Goal: Information Seeking & Learning: Learn about a topic

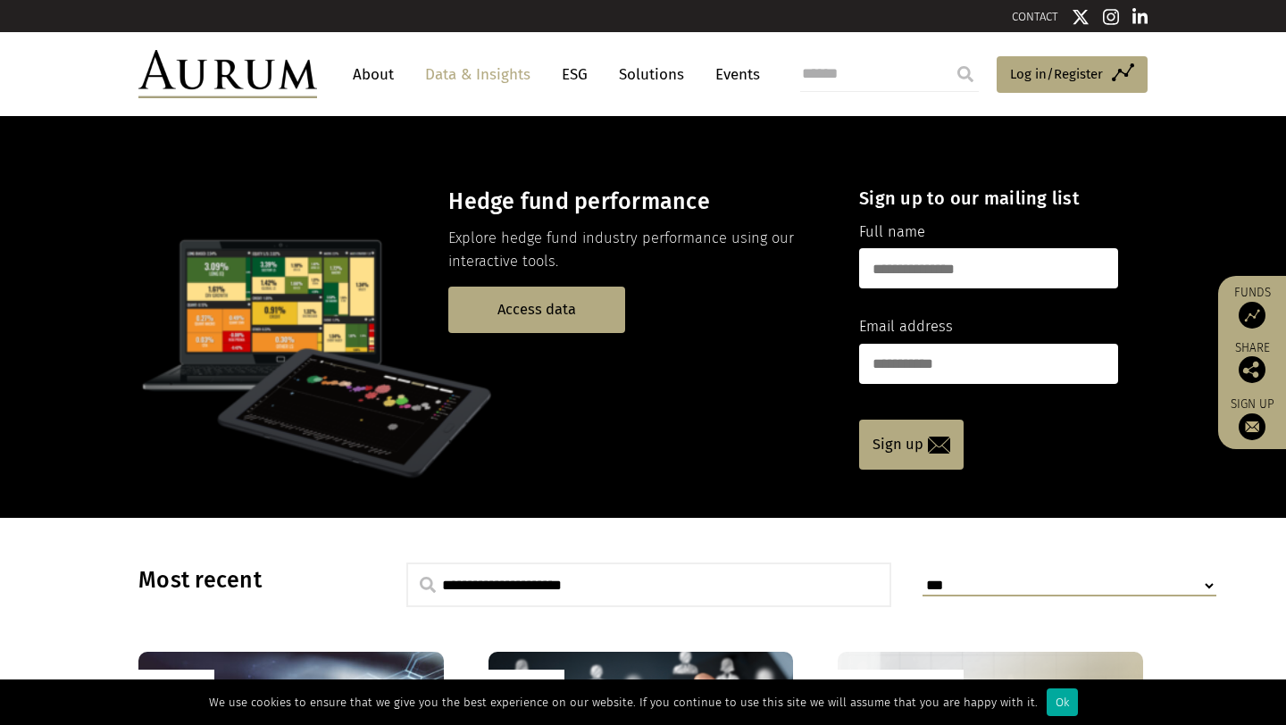
click at [506, 84] on link "Data & Insights" at bounding box center [477, 74] width 123 height 33
click at [581, 77] on link "ESG" at bounding box center [575, 74] width 44 height 33
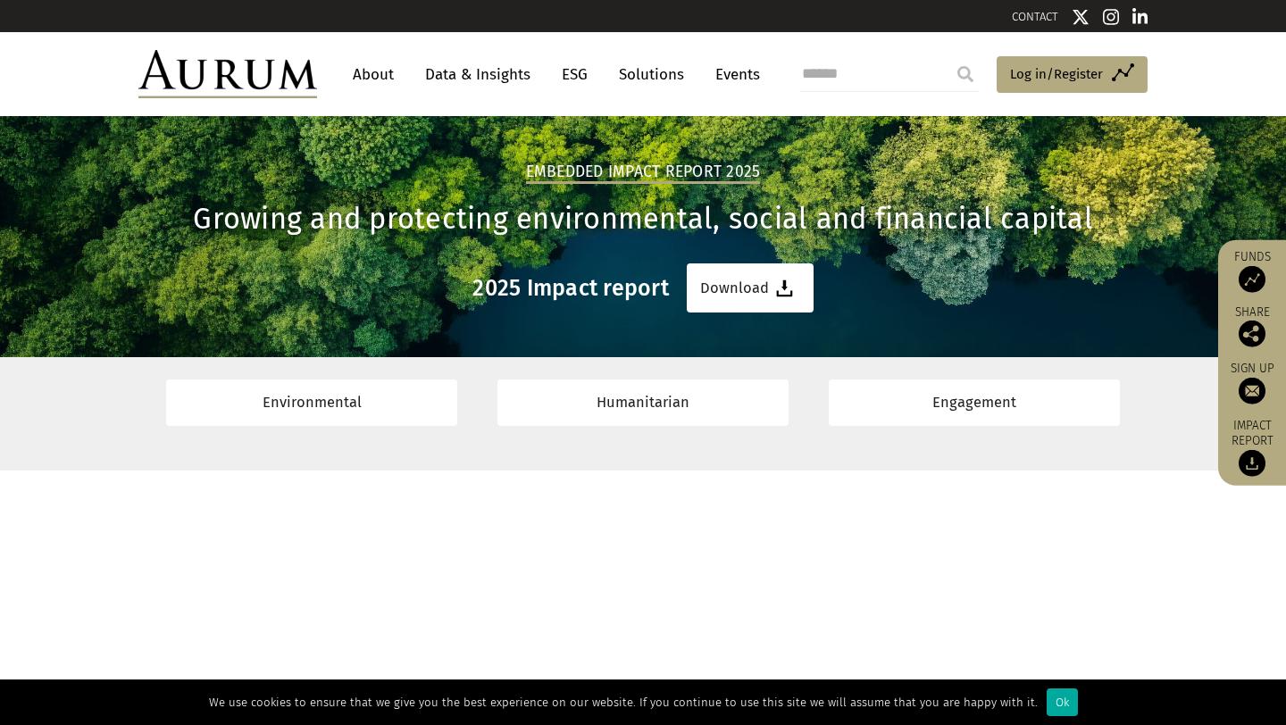
click at [631, 75] on link "Solutions" at bounding box center [651, 74] width 83 height 33
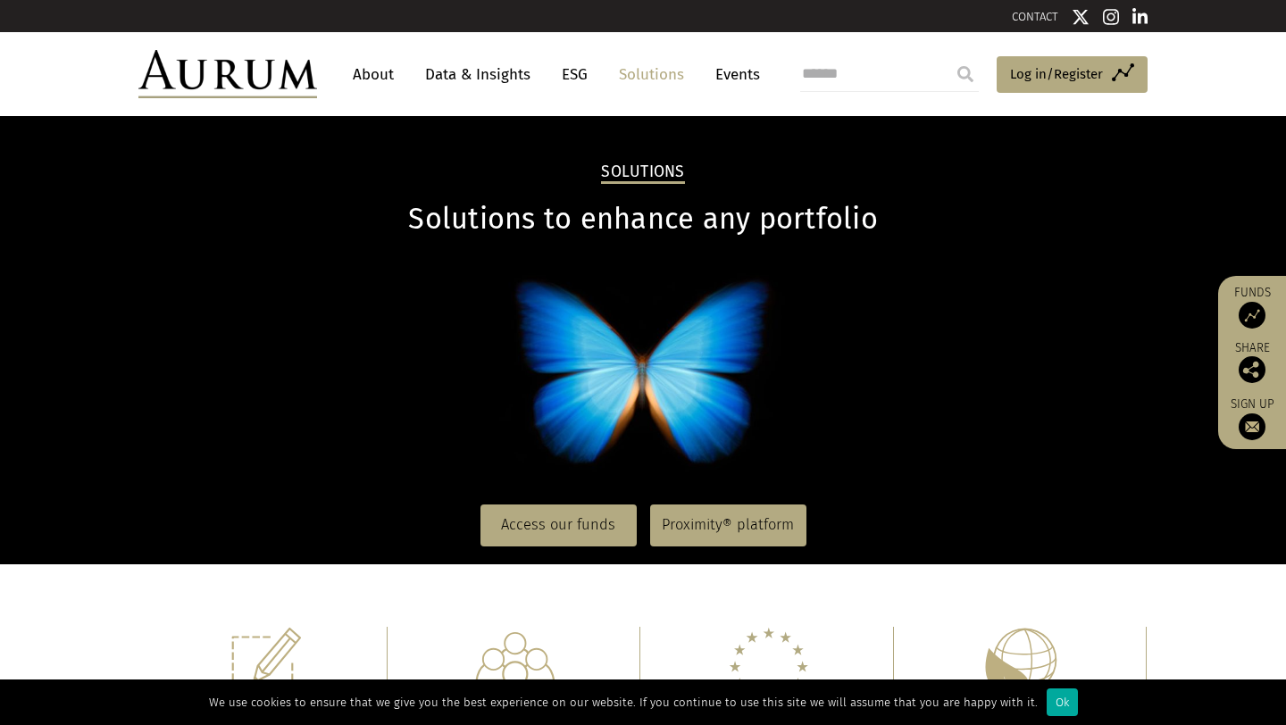
click at [373, 71] on link "About" at bounding box center [373, 74] width 59 height 33
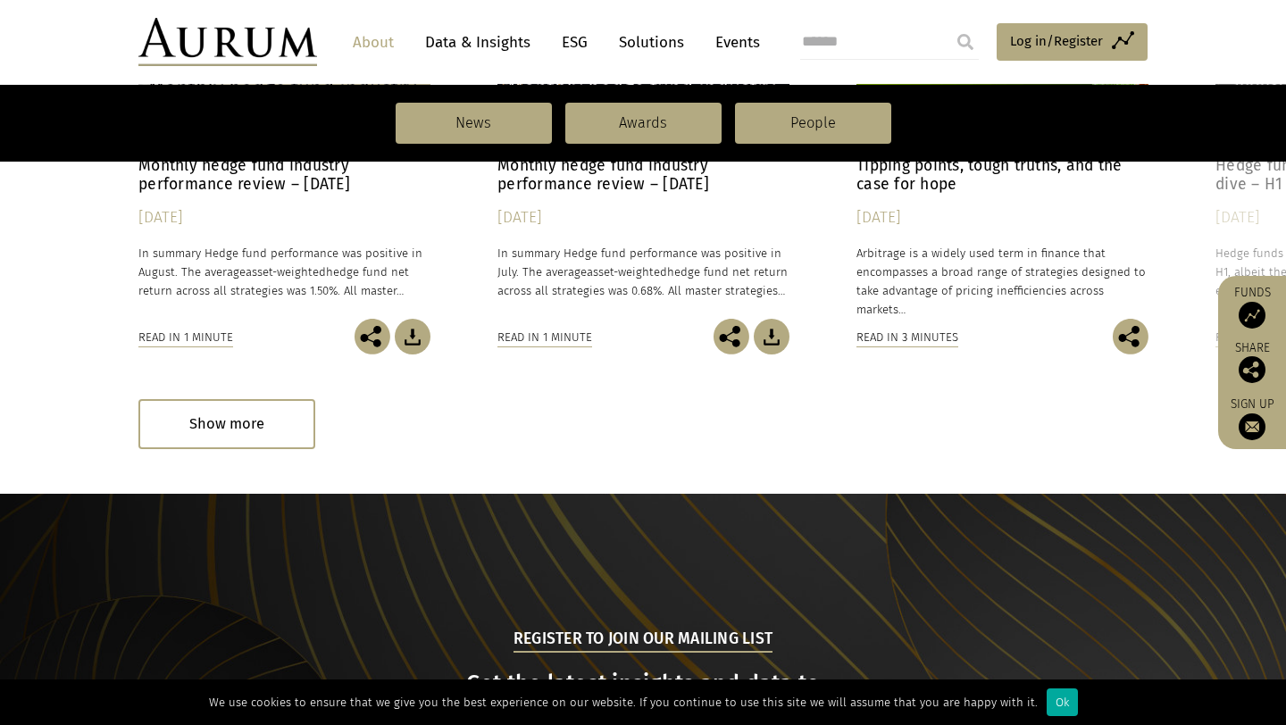
scroll to position [1382, 0]
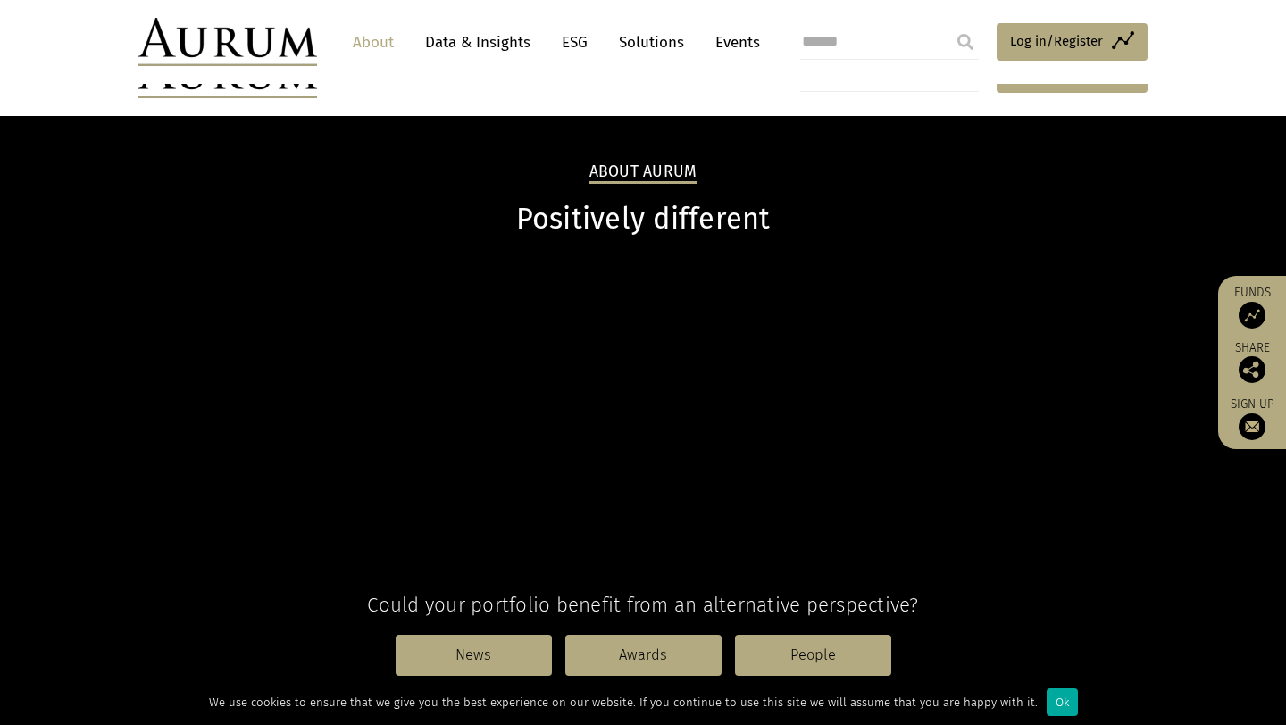
scroll to position [1382, 0]
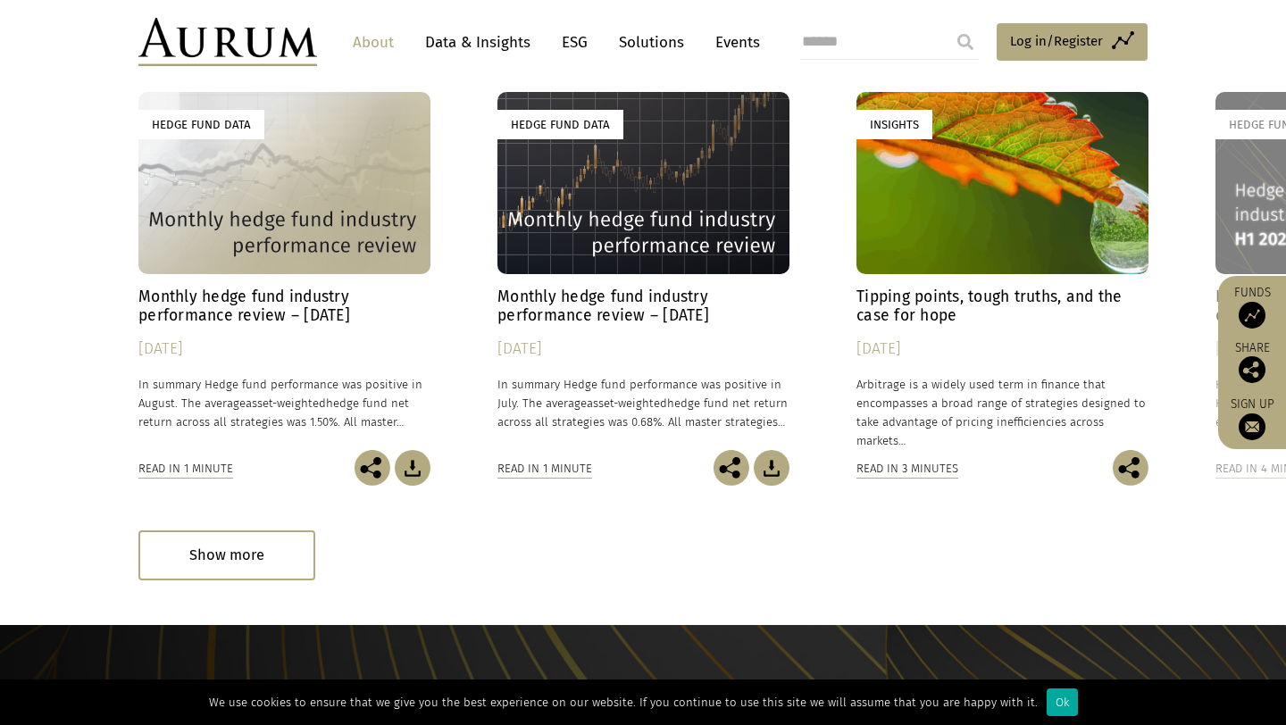
click at [280, 297] on h4 "Monthly hedge fund industry performance review – August 2025" at bounding box center [284, 307] width 292 height 38
